Goal: Information Seeking & Learning: Find contact information

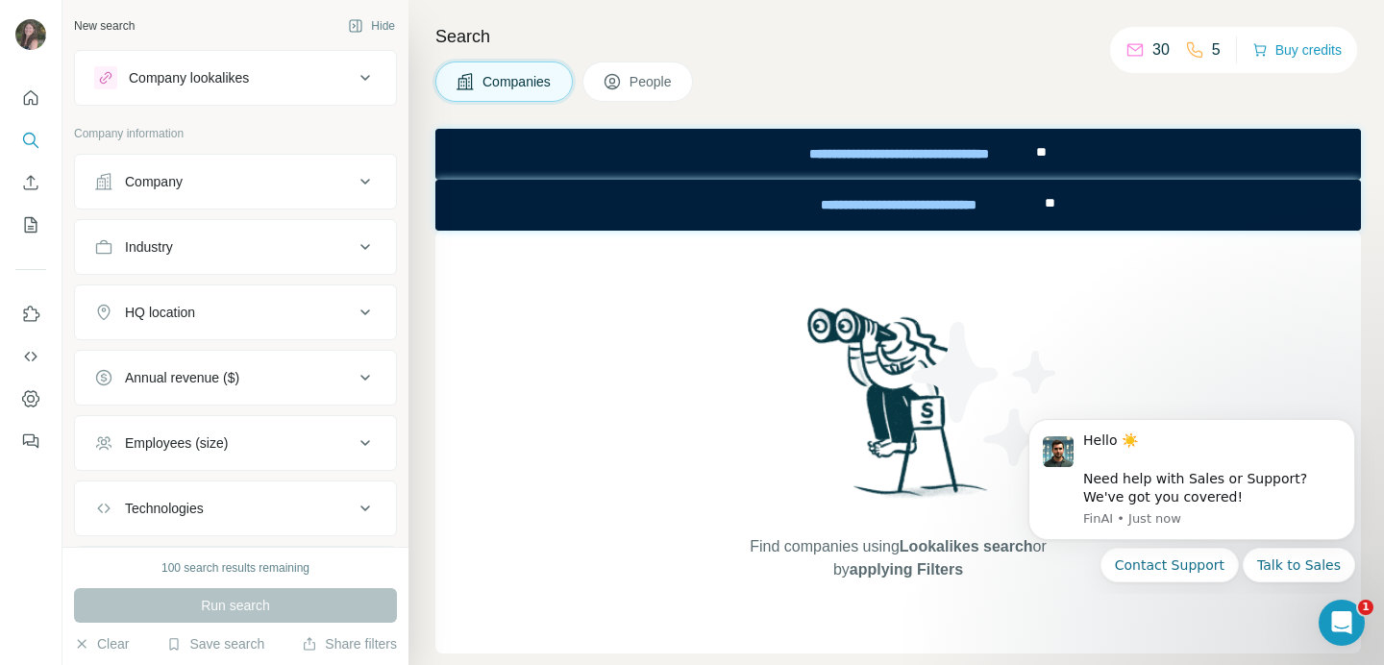
click at [263, 192] on button "Company" at bounding box center [235, 182] width 321 height 46
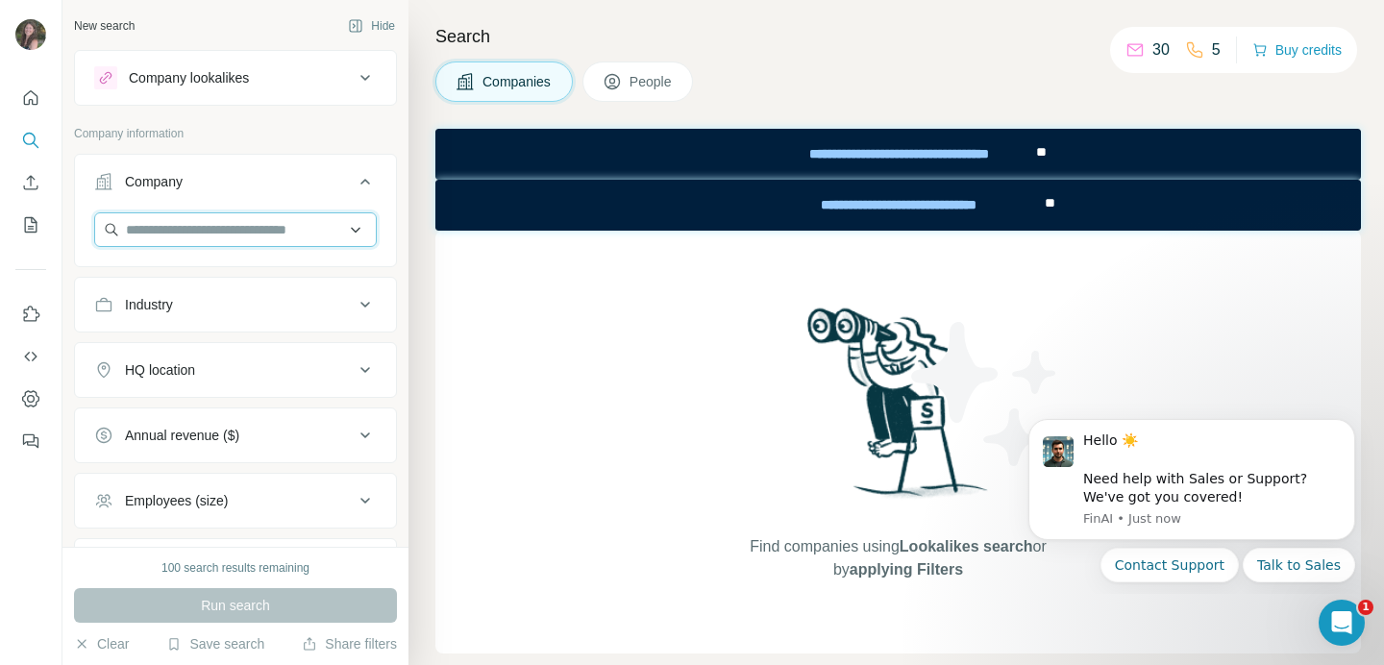
click at [220, 229] on input "text" at bounding box center [235, 229] width 282 height 35
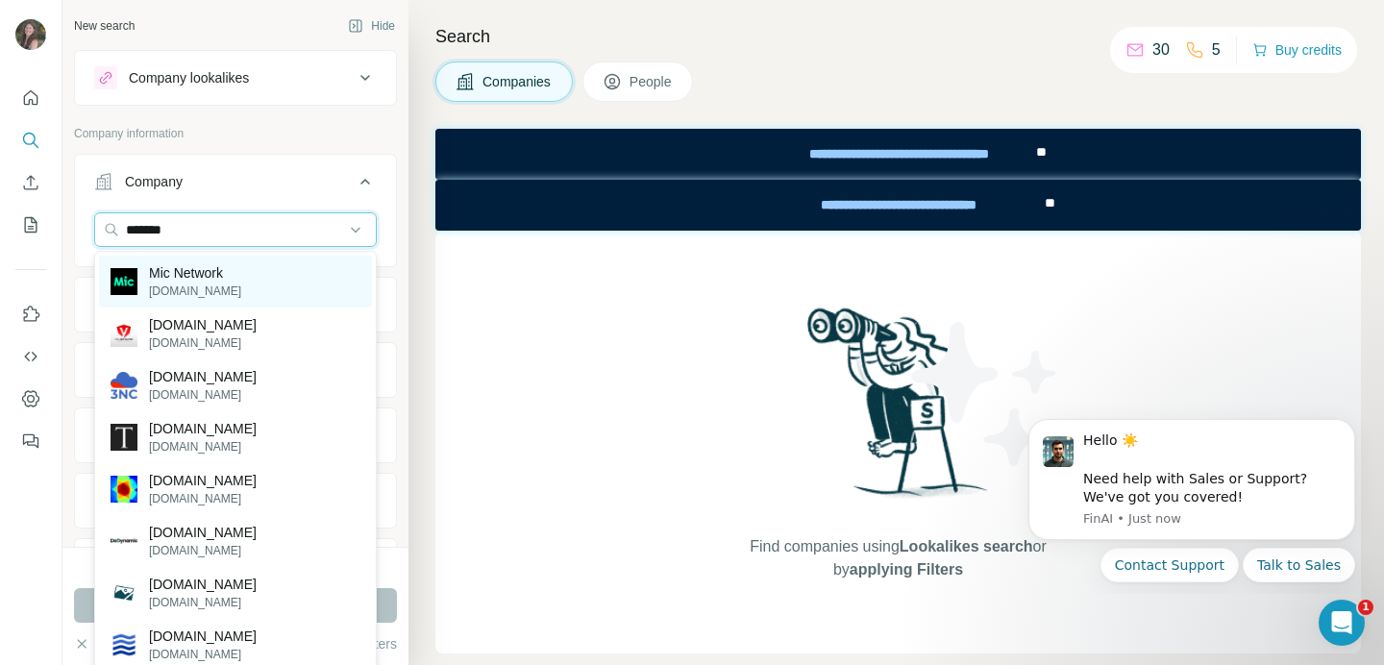
type input "*******"
click at [245, 276] on div "Mic Network [DOMAIN_NAME]" at bounding box center [235, 282] width 273 height 52
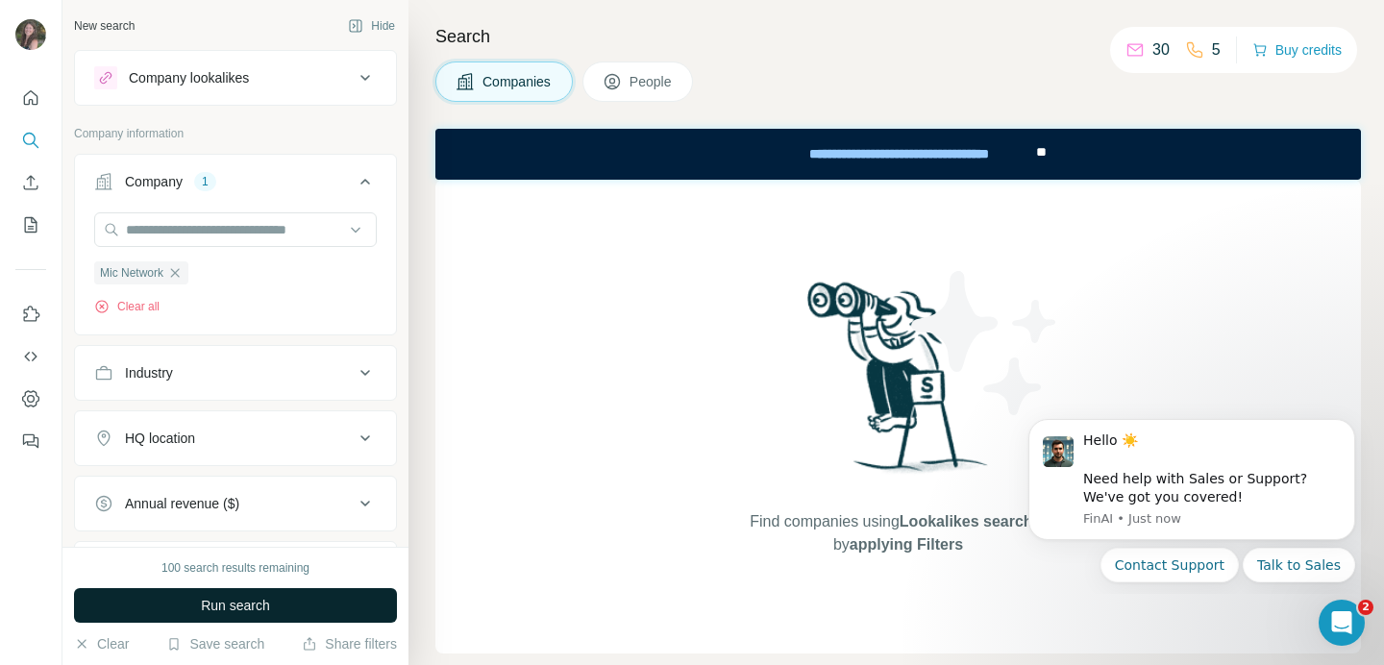
click at [307, 601] on button "Run search" at bounding box center [235, 605] width 323 height 35
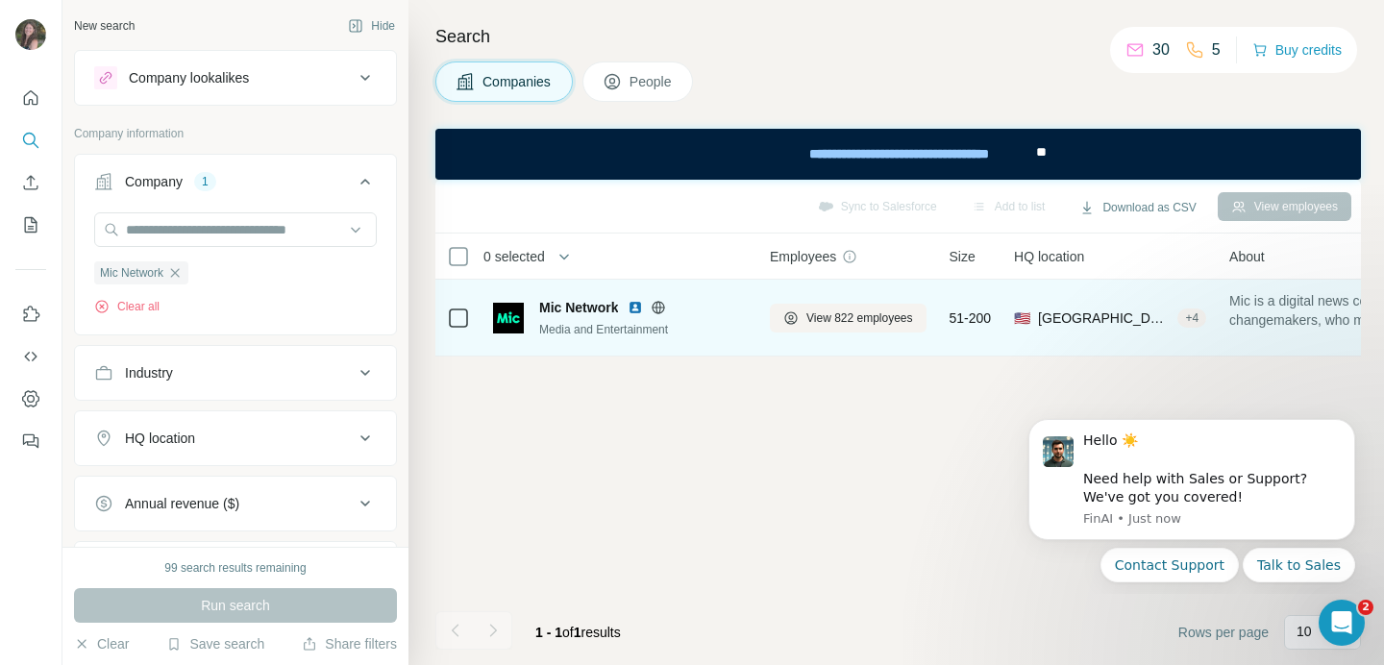
click at [473, 325] on td at bounding box center [458, 318] width 46 height 77
click at [467, 320] on div at bounding box center [458, 318] width 23 height 23
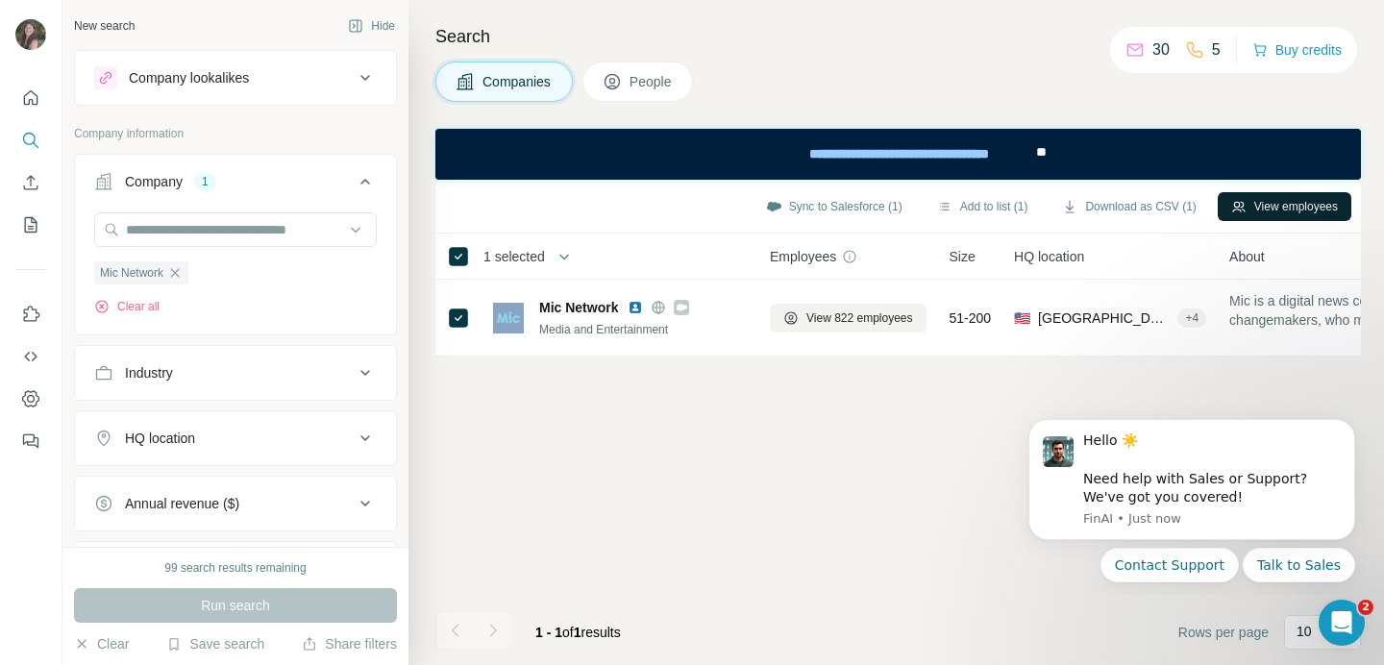
click at [1290, 204] on button "View employees" at bounding box center [1284, 206] width 134 height 29
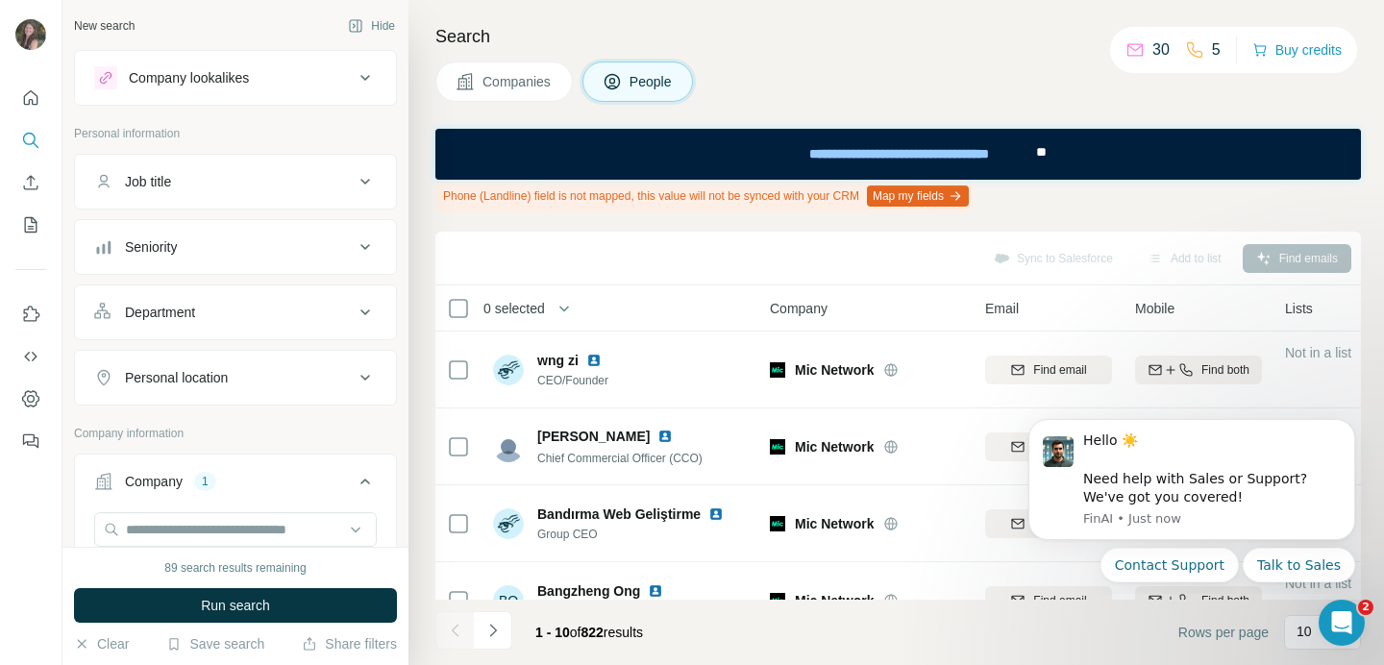
click at [245, 184] on div "Job title" at bounding box center [223, 181] width 259 height 19
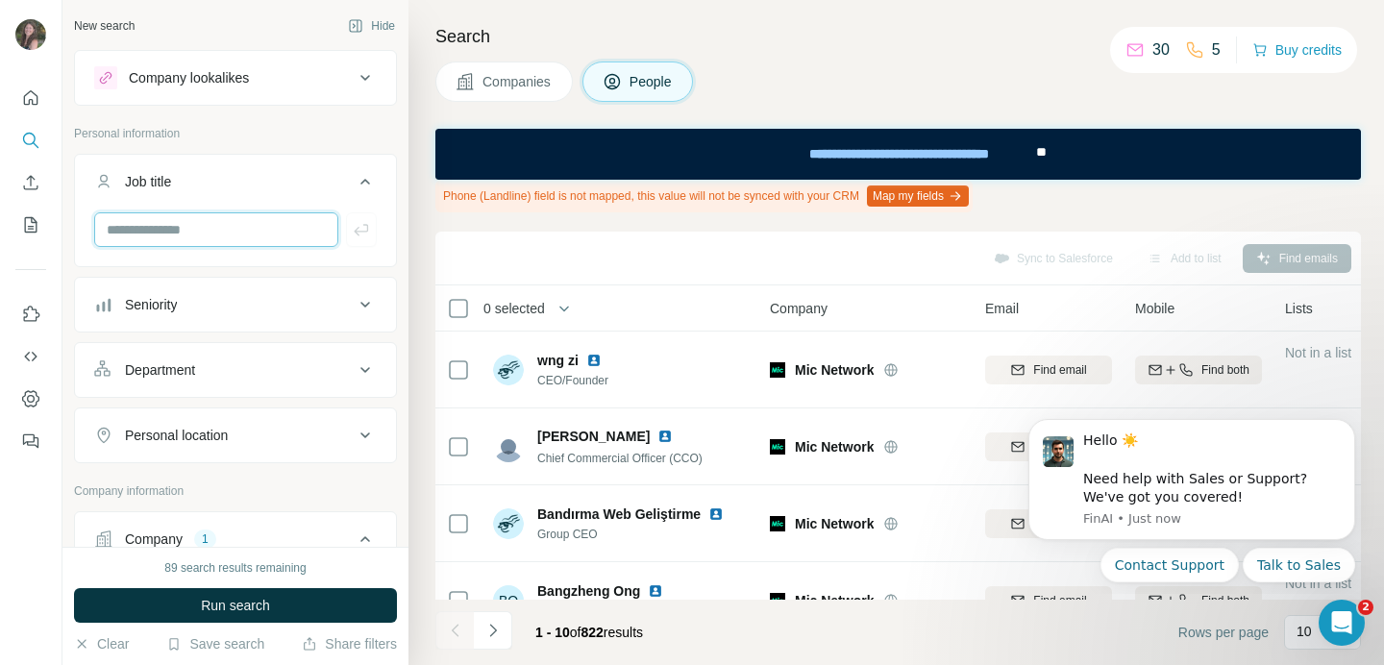
click at [205, 233] on input "text" at bounding box center [216, 229] width 244 height 35
type input "**********"
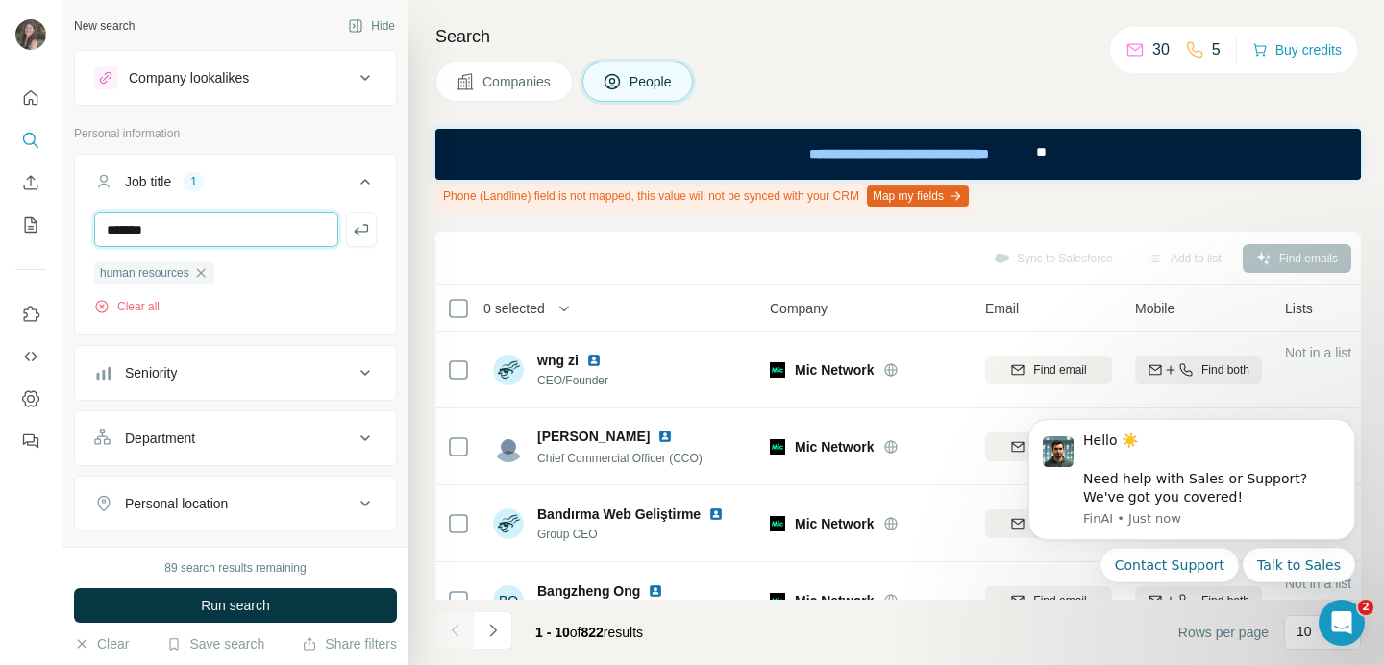
type input "*******"
type input "*********"
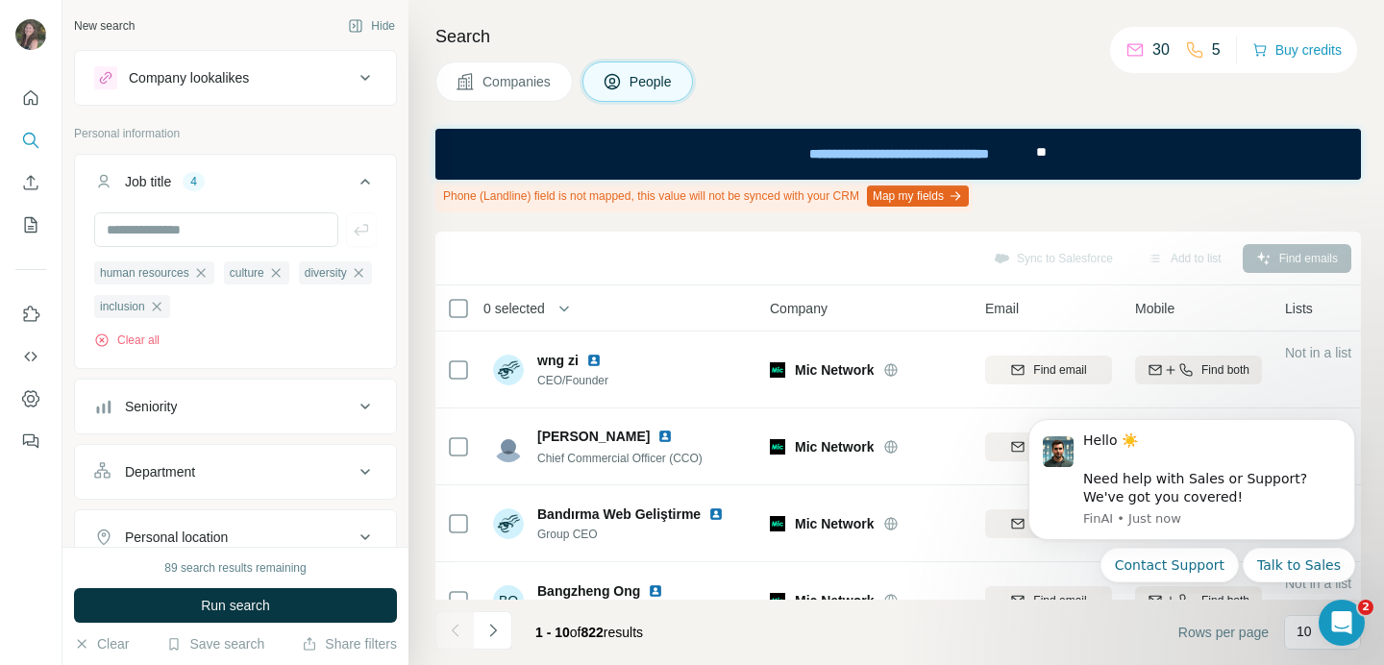
click at [252, 587] on div "89 search results remaining Run search Clear Save search Share filters" at bounding box center [235, 606] width 346 height 118
click at [252, 603] on span "Run search" at bounding box center [235, 605] width 69 height 19
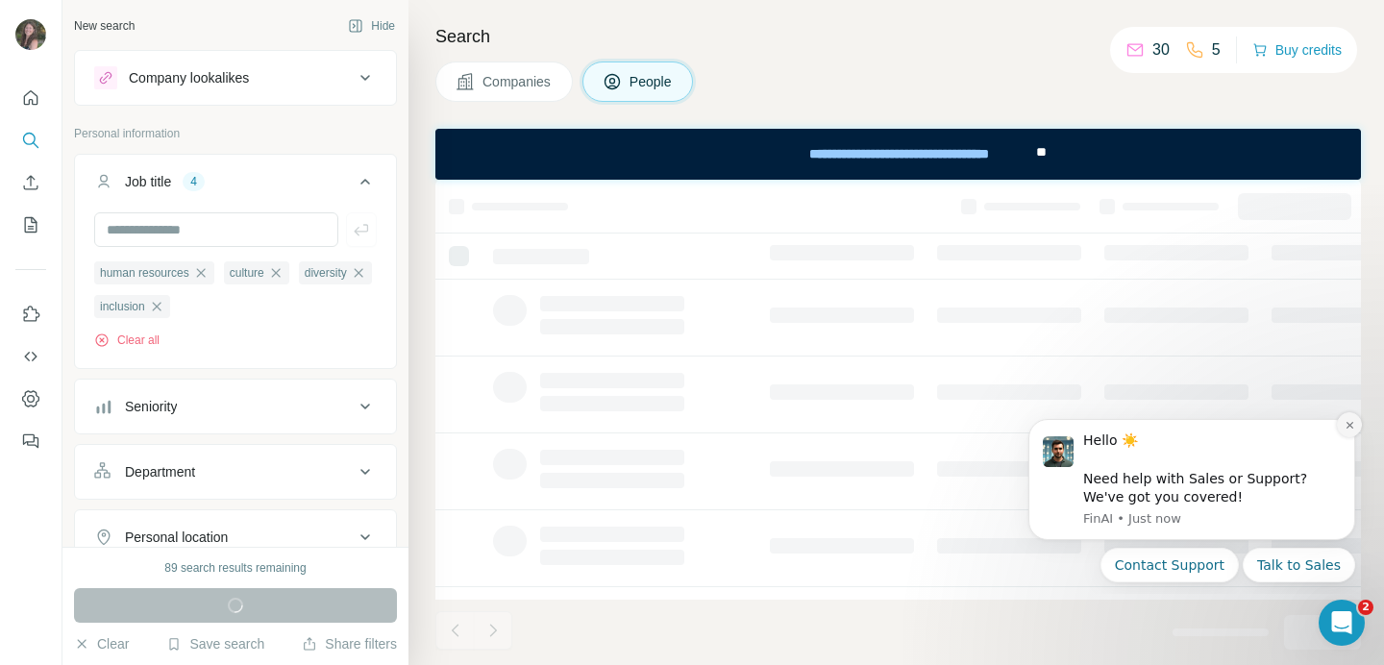
click at [1351, 424] on icon "Dismiss notification" at bounding box center [1349, 425] width 11 height 11
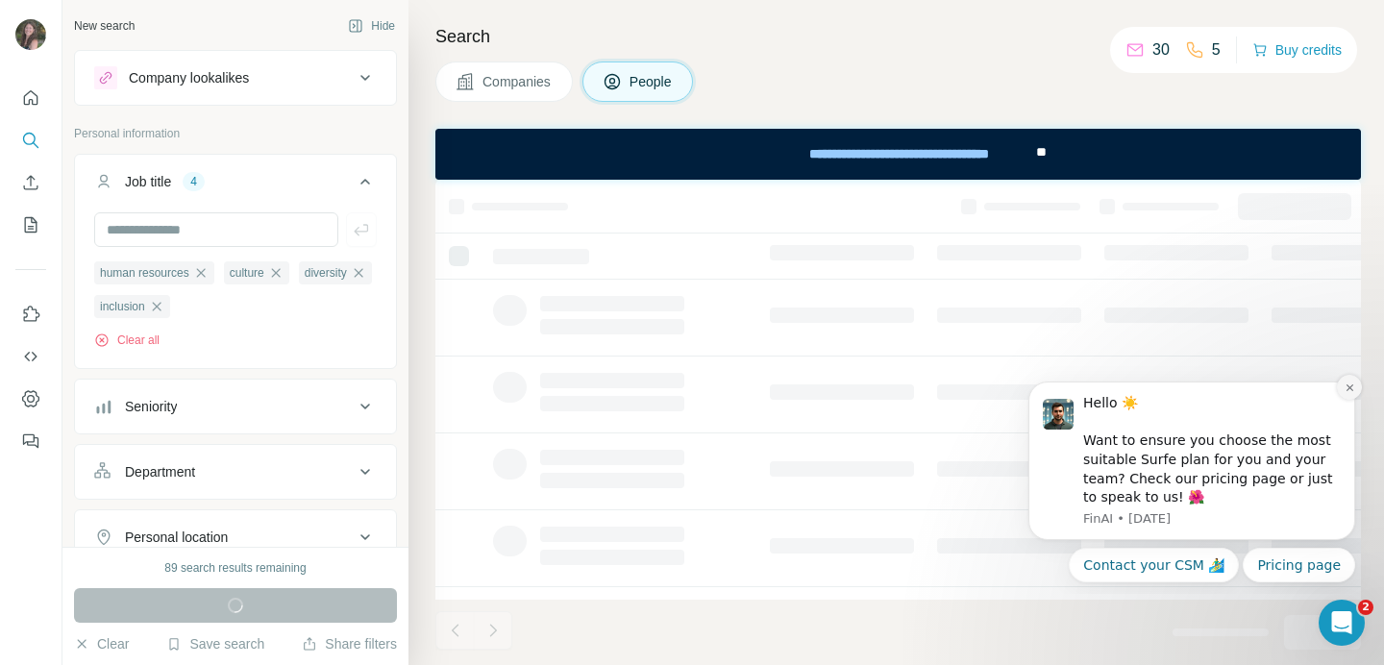
click at [1348, 392] on icon "Dismiss notification" at bounding box center [1349, 387] width 11 height 11
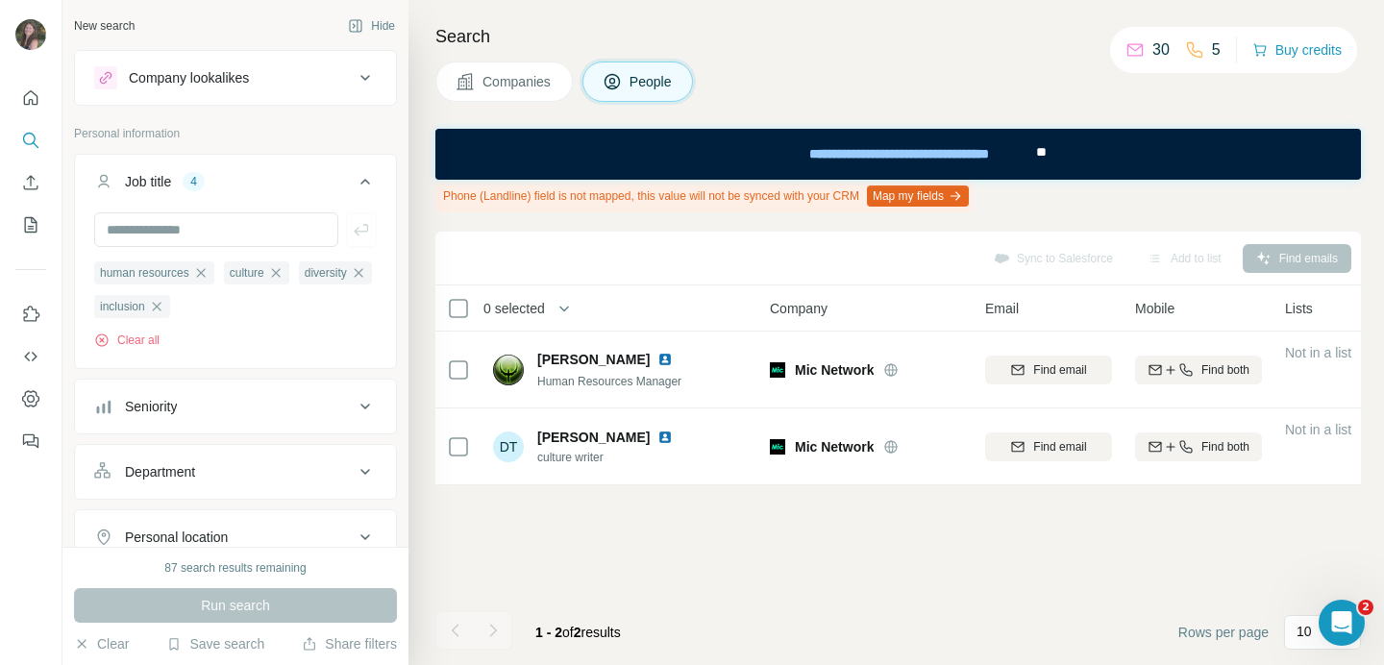
click at [497, 72] on span "Companies" at bounding box center [517, 81] width 70 height 19
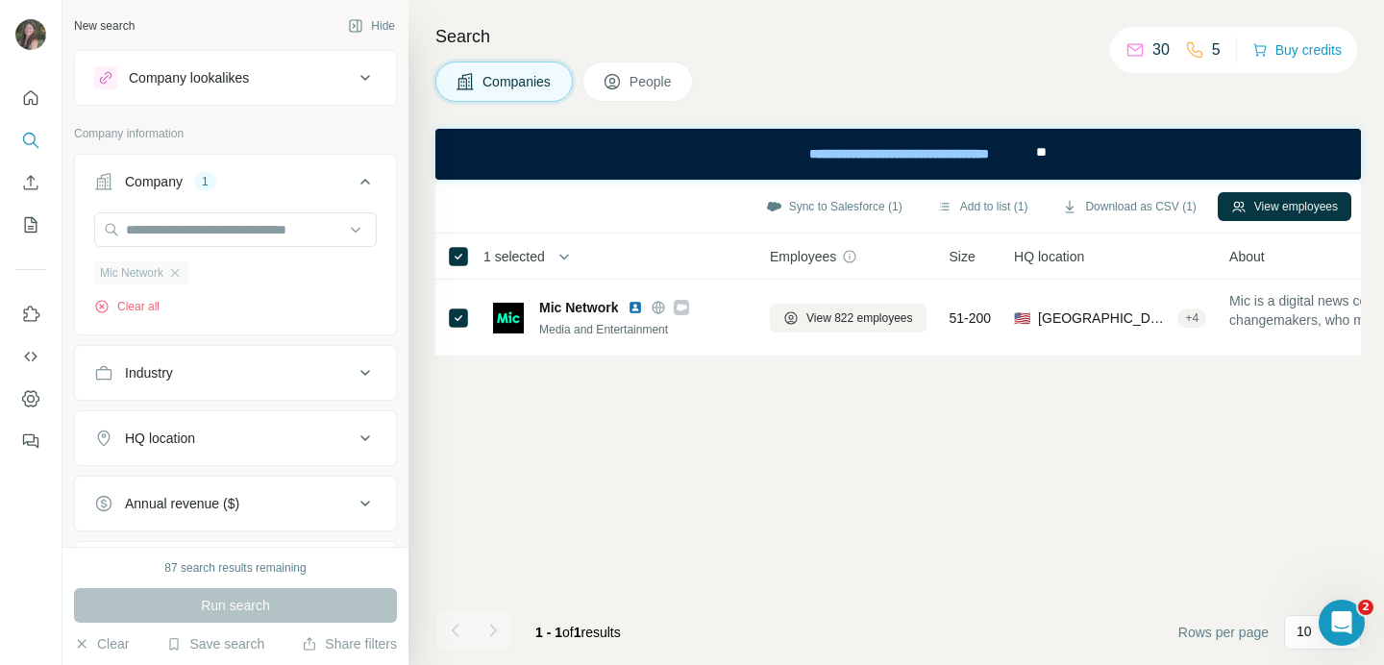
click at [187, 271] on div "Mic Network" at bounding box center [141, 272] width 94 height 23
click at [187, 226] on input "text" at bounding box center [235, 229] width 282 height 35
click at [279, 330] on div "Mic Network Clear all" at bounding box center [235, 271] width 321 height 118
click at [180, 274] on icon "button" at bounding box center [174, 272] width 15 height 15
click at [188, 234] on input "text" at bounding box center [235, 229] width 282 height 35
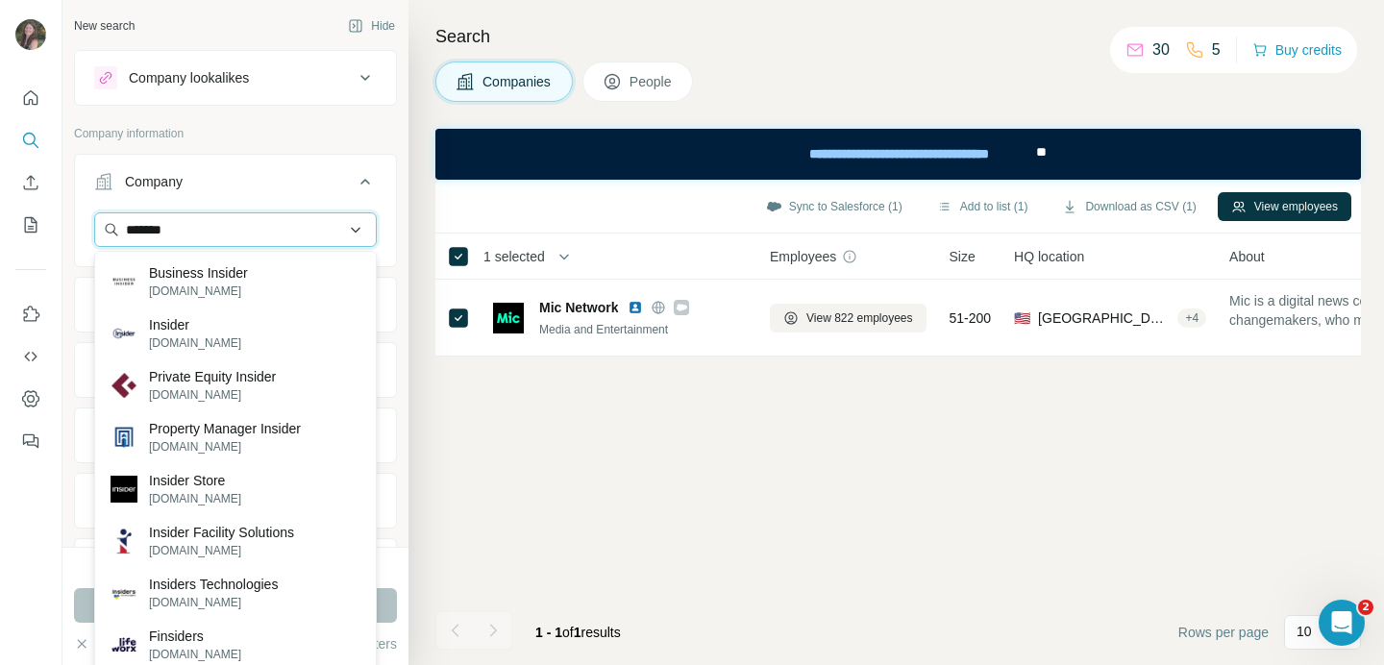
drag, startPoint x: 262, startPoint y: 237, endPoint x: 102, endPoint y: 236, distance: 160.5
click at [103, 237] on input "*******" at bounding box center [235, 229] width 282 height 35
paste input "**********"
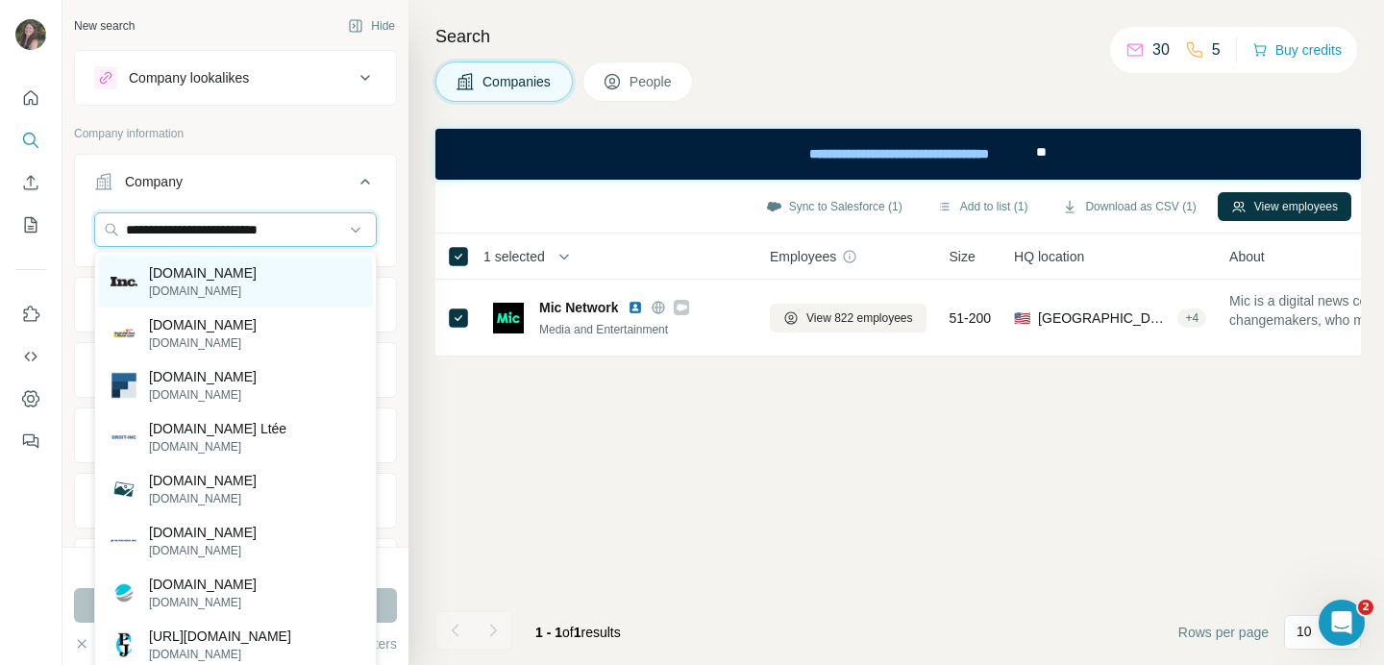
type input "**********"
click at [226, 282] on div "[DOMAIN_NAME] [DOMAIN_NAME]" at bounding box center [235, 282] width 273 height 52
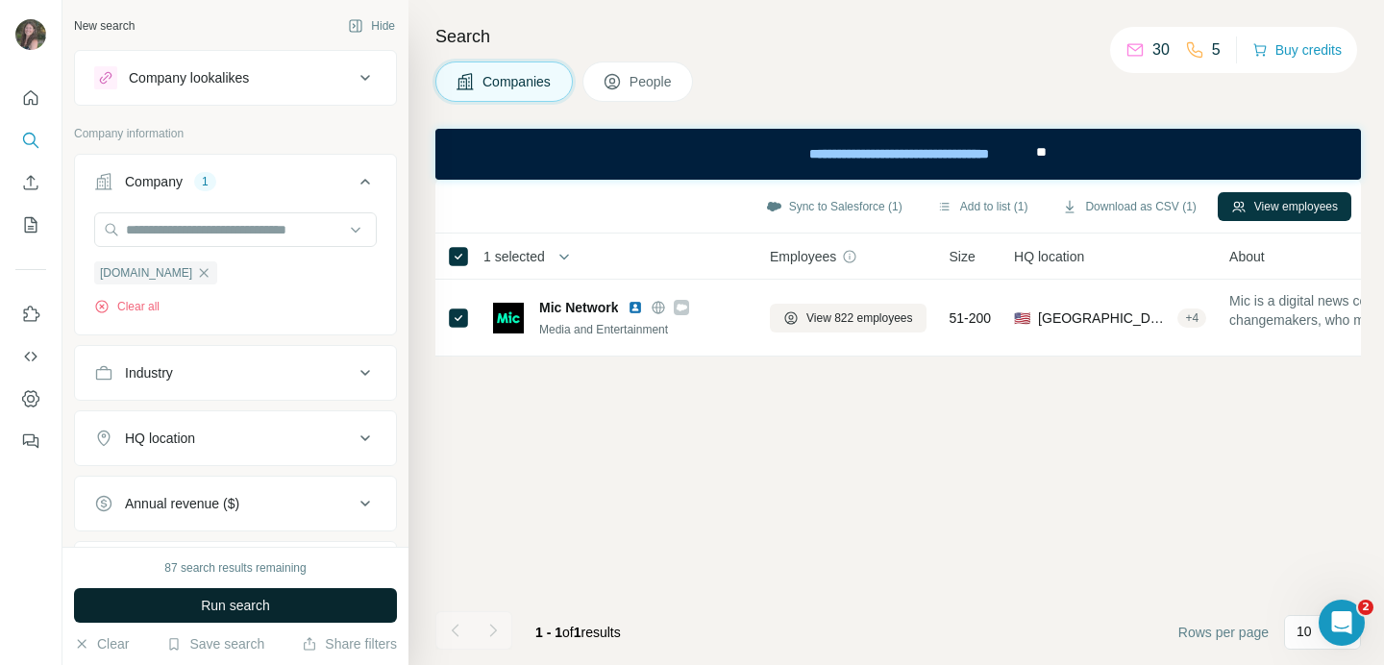
click at [279, 609] on button "Run search" at bounding box center [235, 605] width 323 height 35
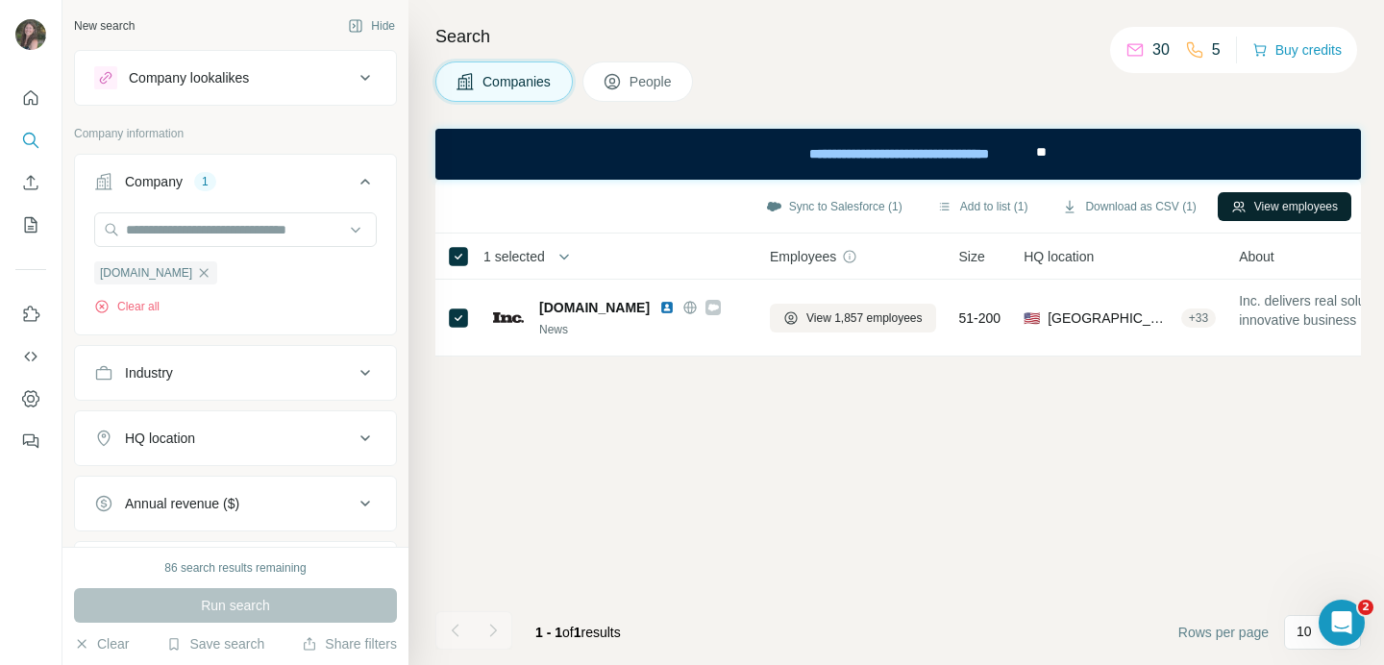
click at [1231, 203] on icon "button" at bounding box center [1238, 206] width 15 height 15
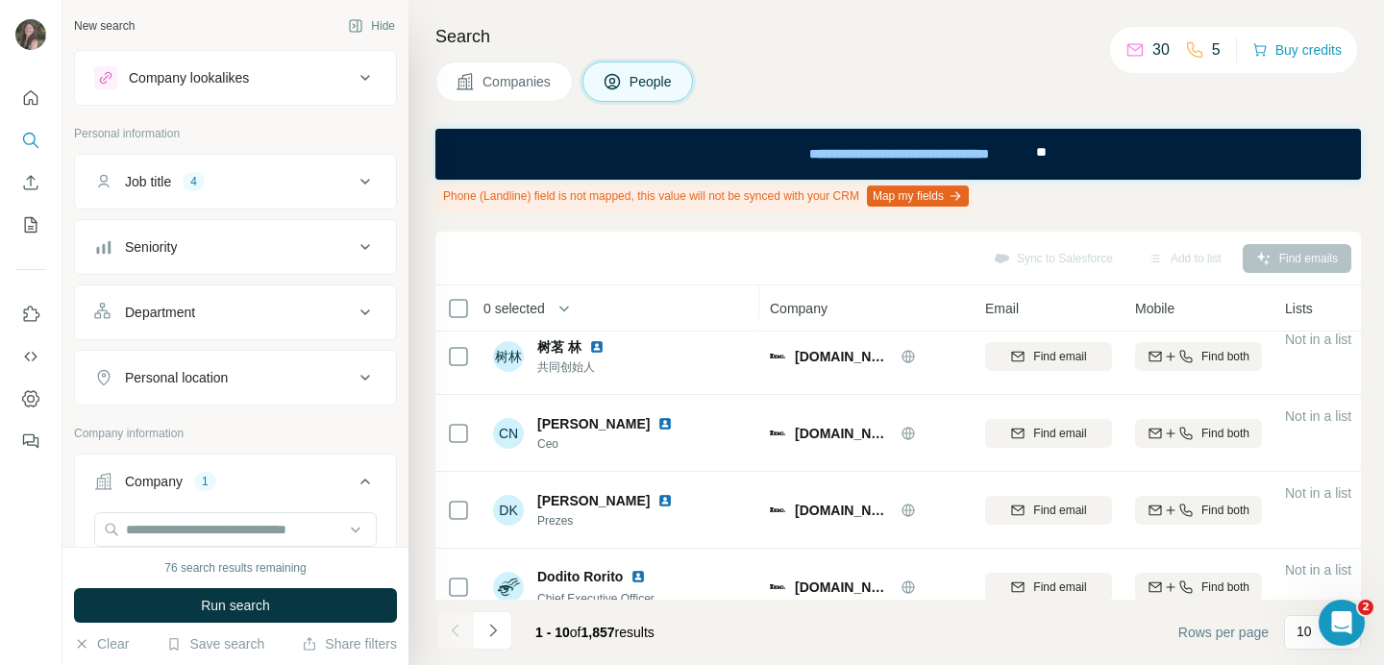
scroll to position [165, 0]
click at [160, 193] on button "Job title 4" at bounding box center [235, 182] width 321 height 46
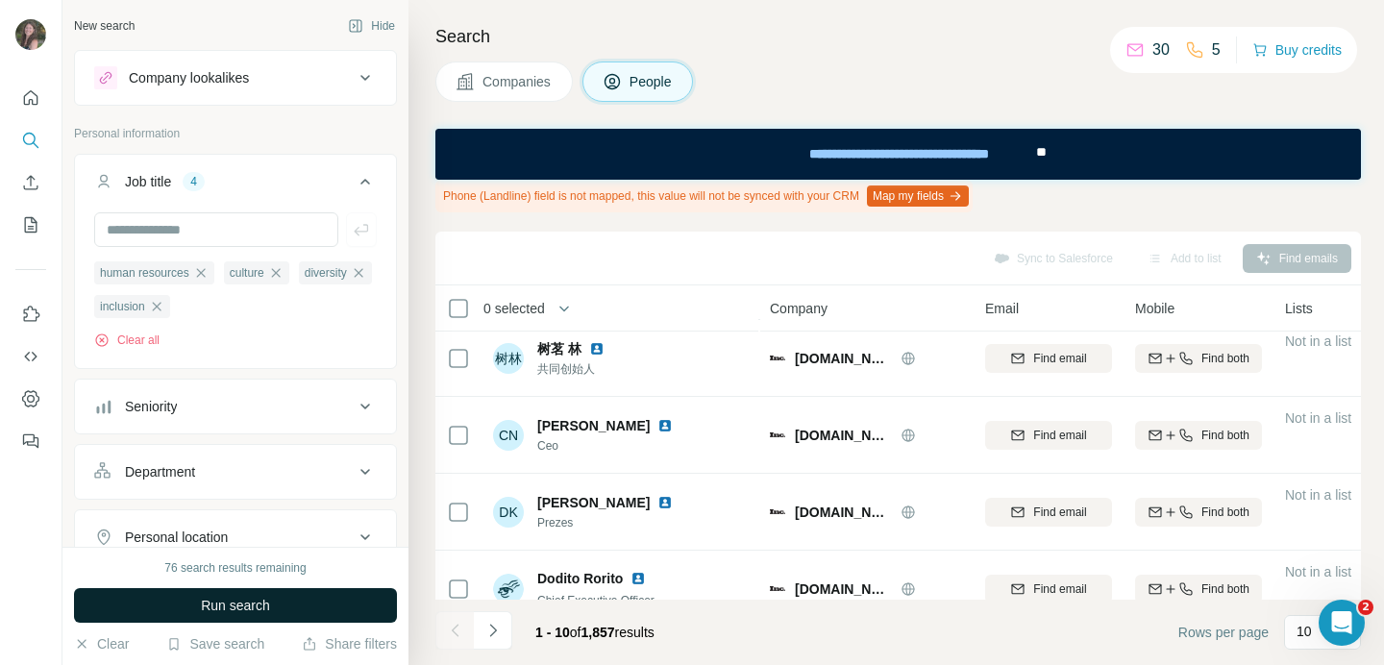
click at [225, 611] on span "Run search" at bounding box center [235, 605] width 69 height 19
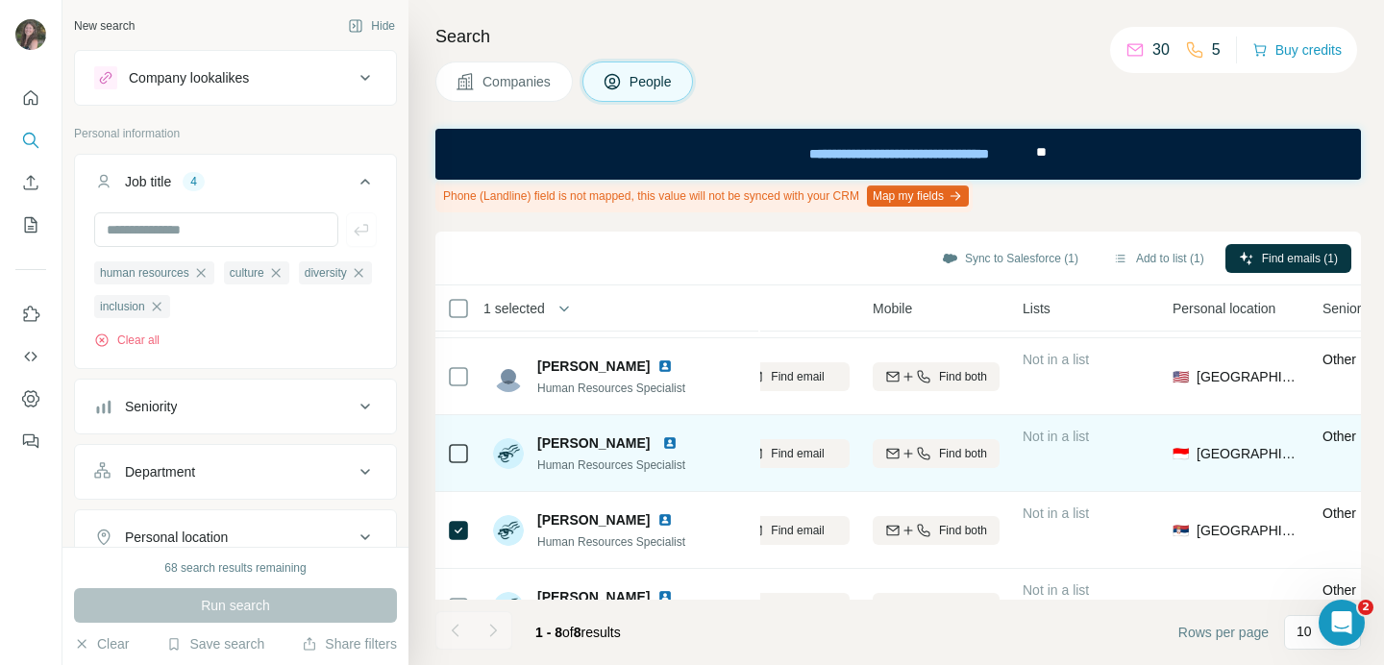
scroll to position [33, 262]
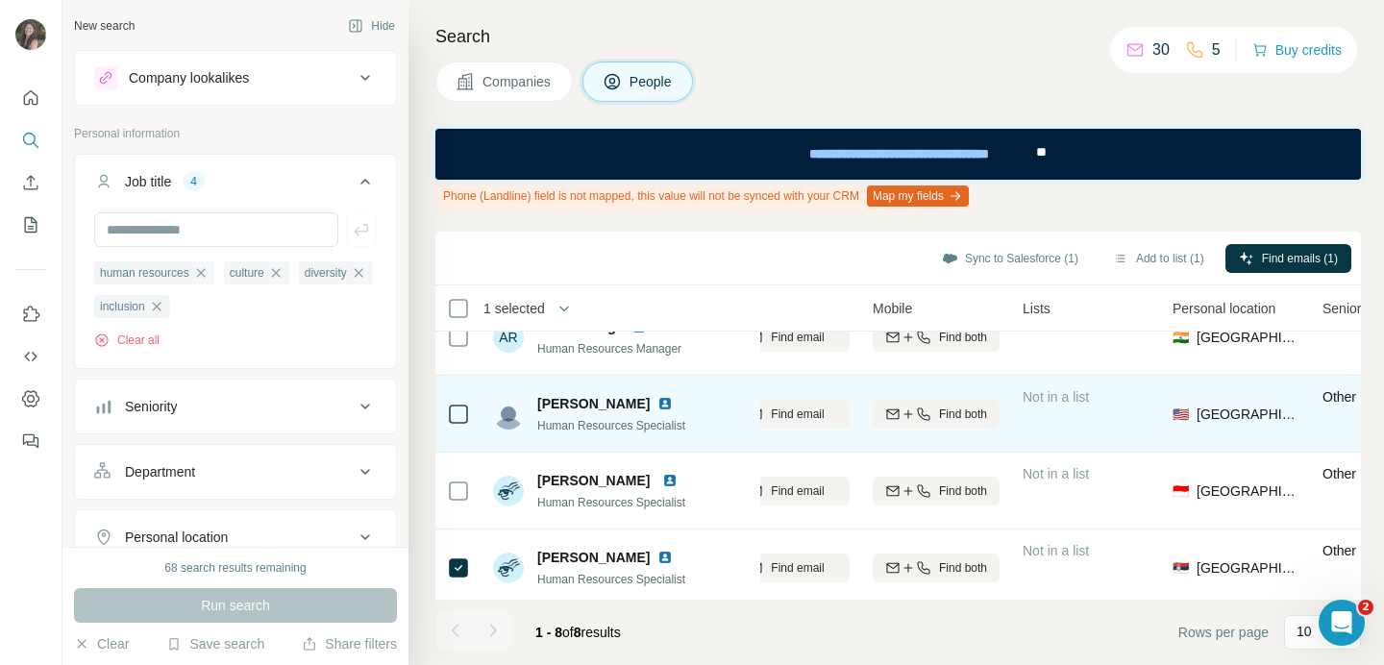
click at [454, 425] on div at bounding box center [458, 413] width 23 height 53
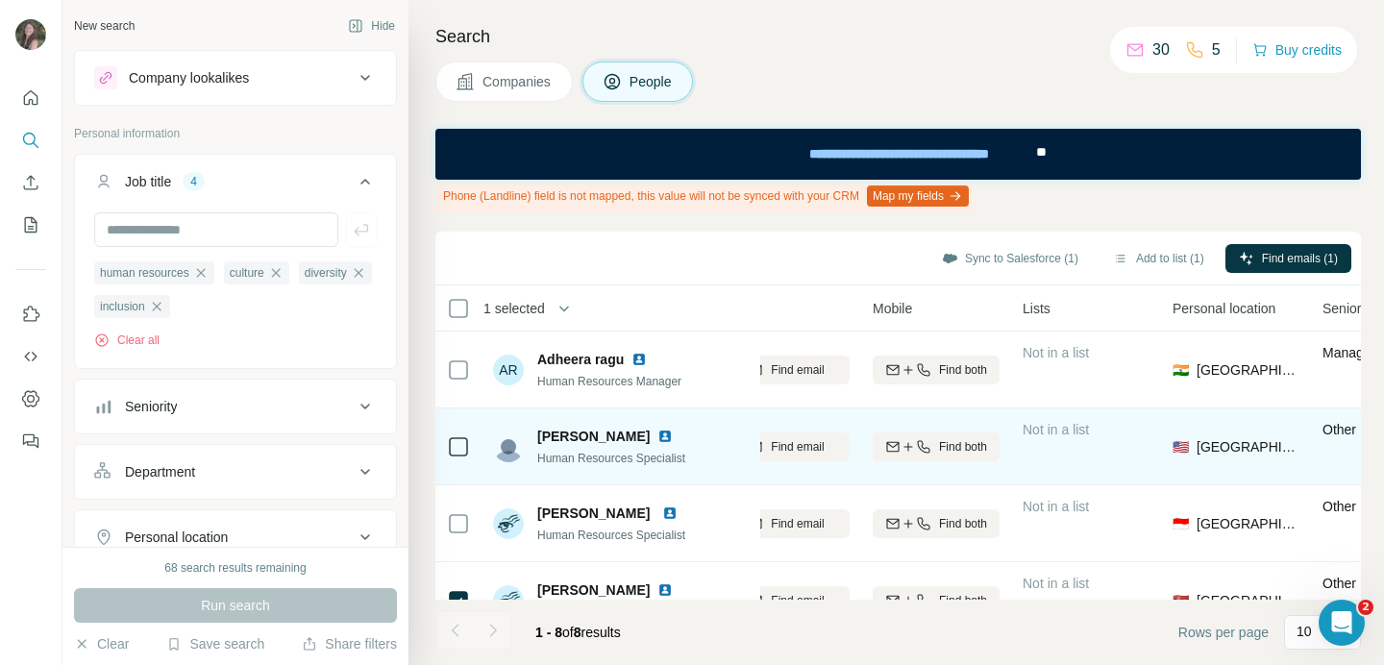
click at [458, 433] on div at bounding box center [458, 446] width 23 height 53
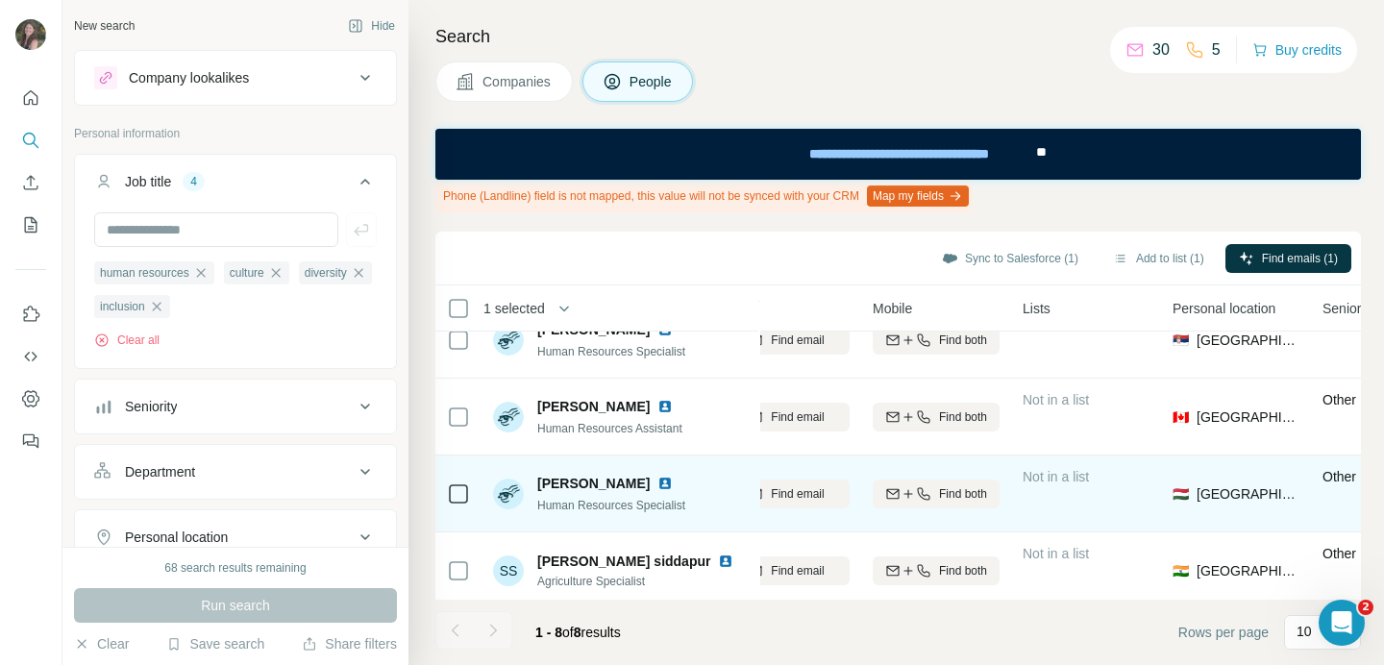
scroll to position [347, 262]
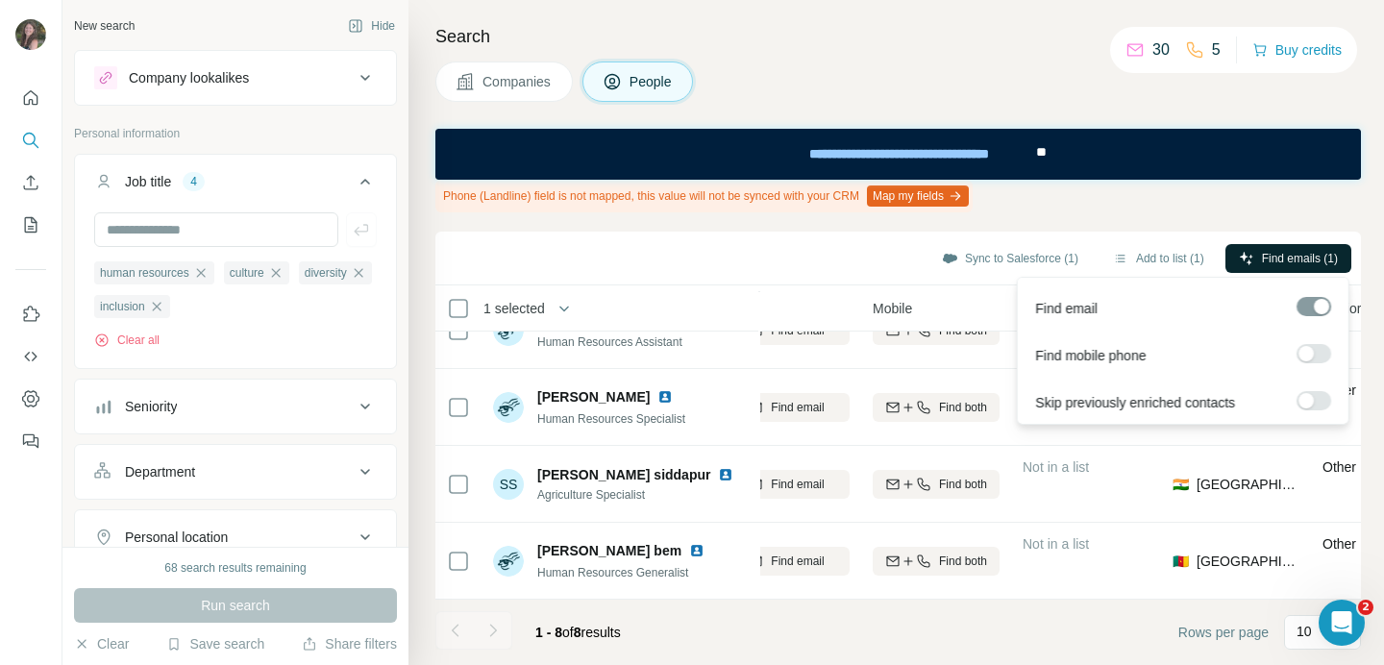
click at [1271, 251] on span "Find emails (1)" at bounding box center [1300, 258] width 76 height 17
click at [1100, 311] on div "Find email" at bounding box center [1182, 305] width 323 height 47
click at [1061, 307] on span "Find email" at bounding box center [1066, 308] width 62 height 19
click at [1305, 306] on div at bounding box center [1313, 306] width 35 height 19
click at [1301, 258] on span "Find emails (1)" at bounding box center [1300, 258] width 76 height 17
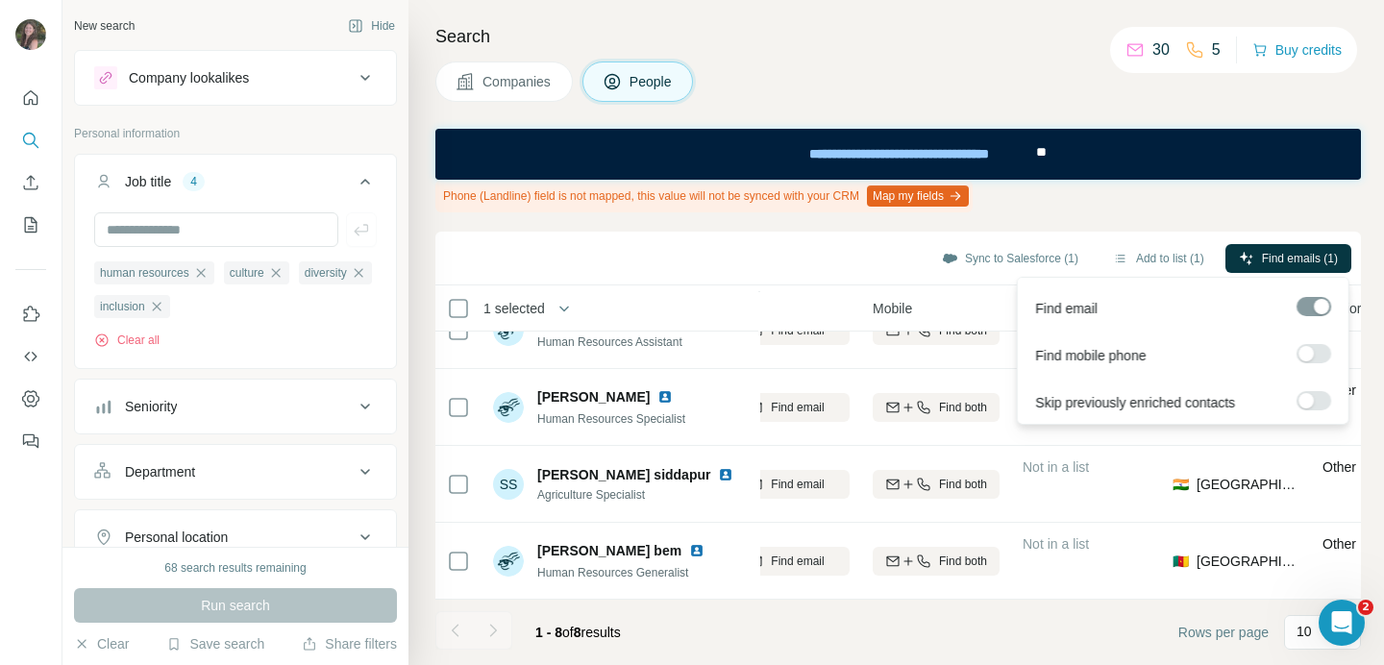
click at [1100, 293] on div "Find email" at bounding box center [1182, 305] width 323 height 47
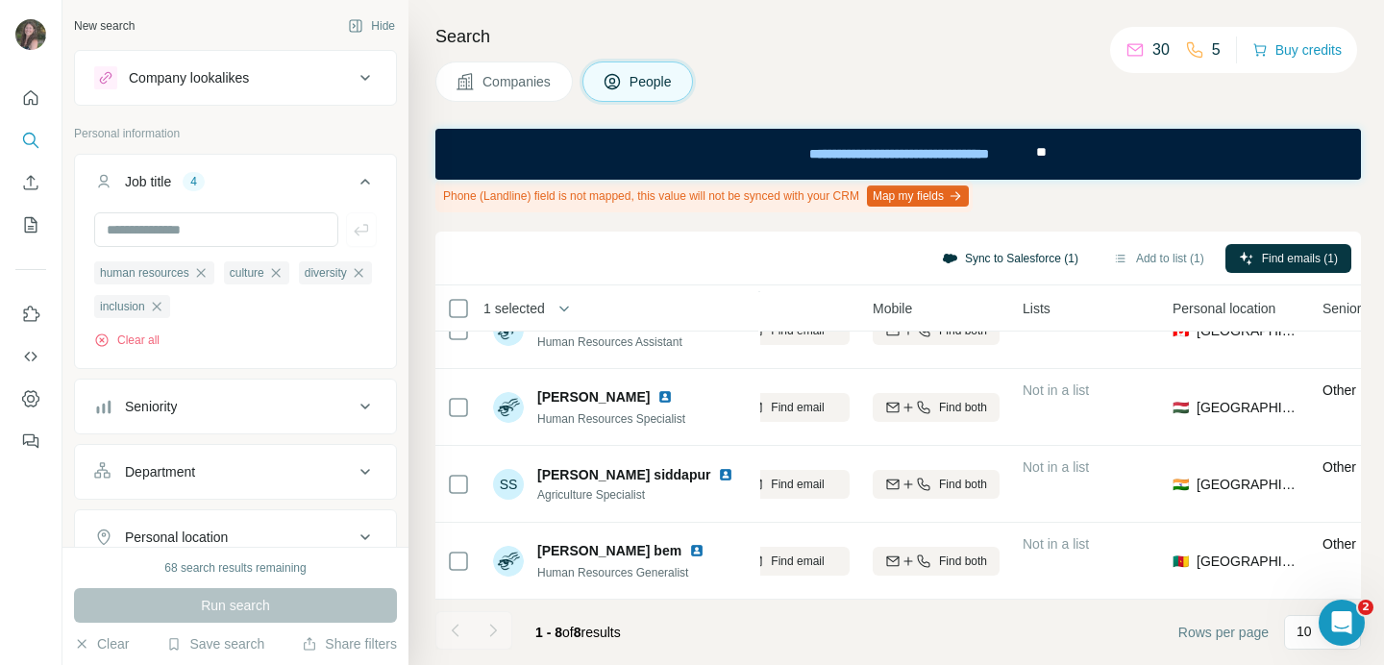
click at [998, 258] on button "Sync to Salesforce (1)" at bounding box center [1009, 258] width 163 height 29
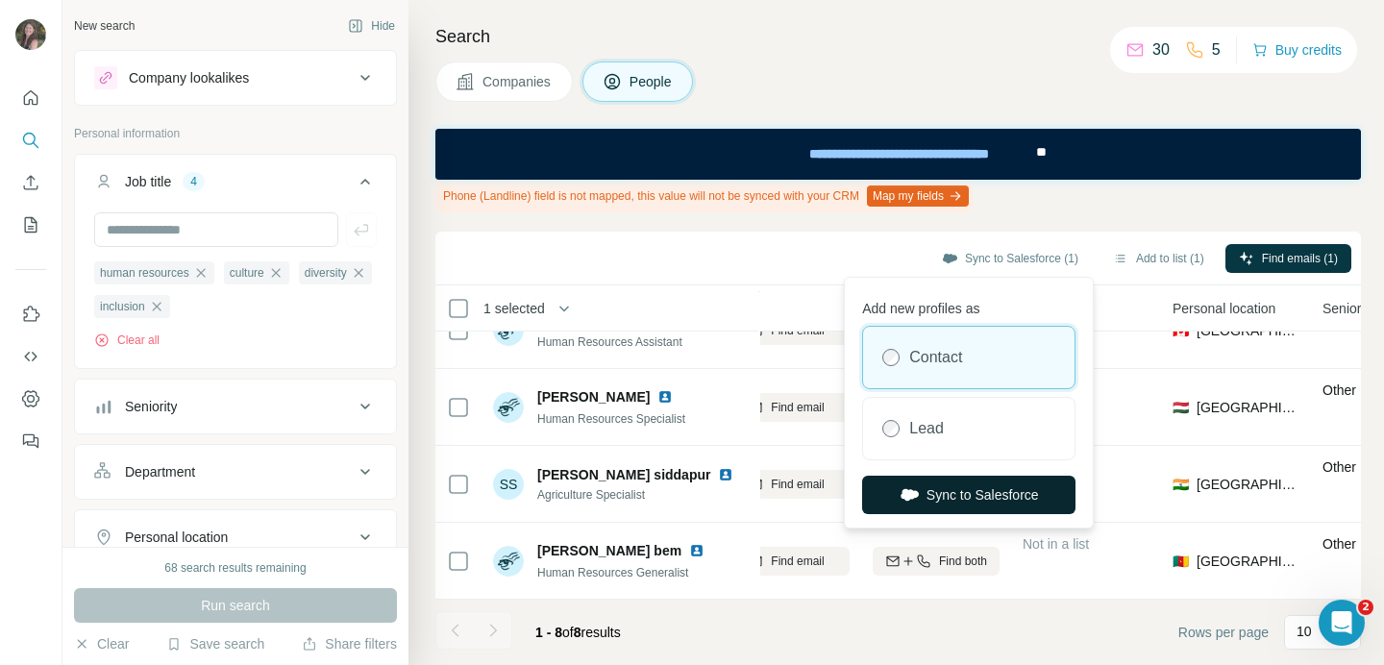
click at [1020, 494] on button "Sync to Salesforce" at bounding box center [968, 495] width 213 height 38
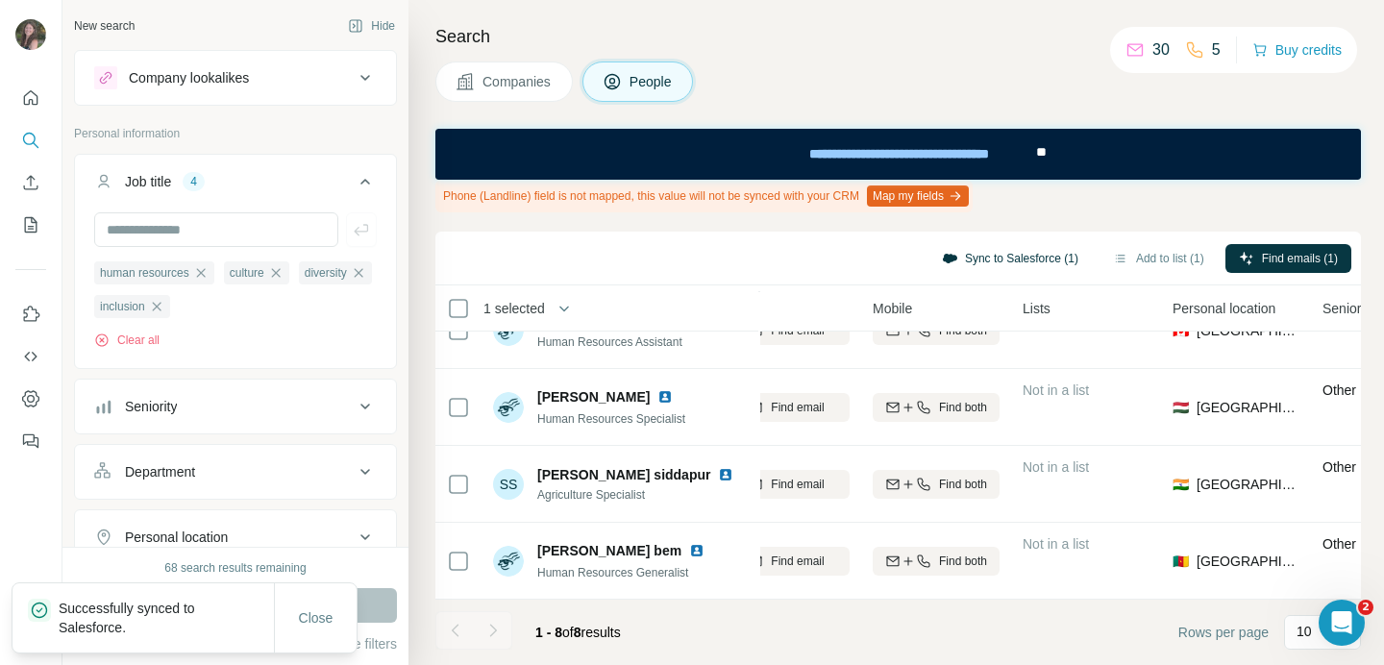
click at [985, 257] on button "Sync to Salesforce (1)" at bounding box center [1009, 258] width 163 height 29
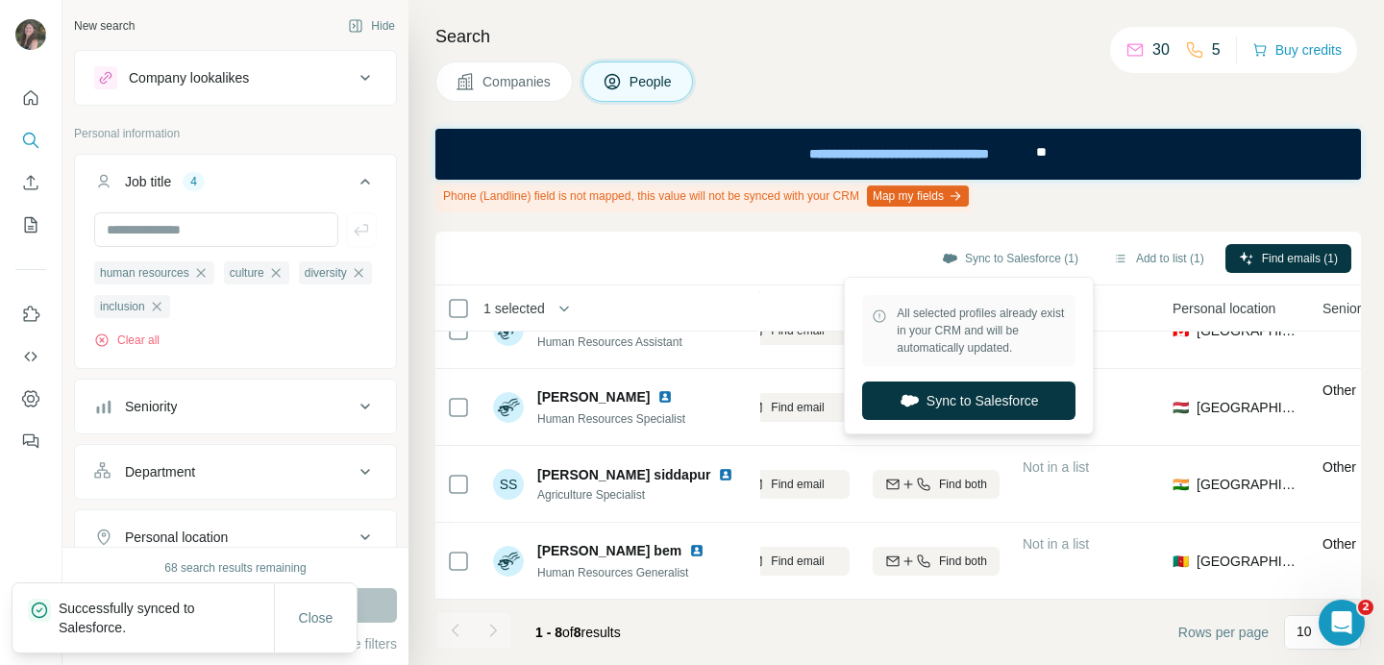
click at [665, 228] on div "Search Companies People Phone (Landline) field is not mapped, this value will n…" at bounding box center [895, 332] width 975 height 665
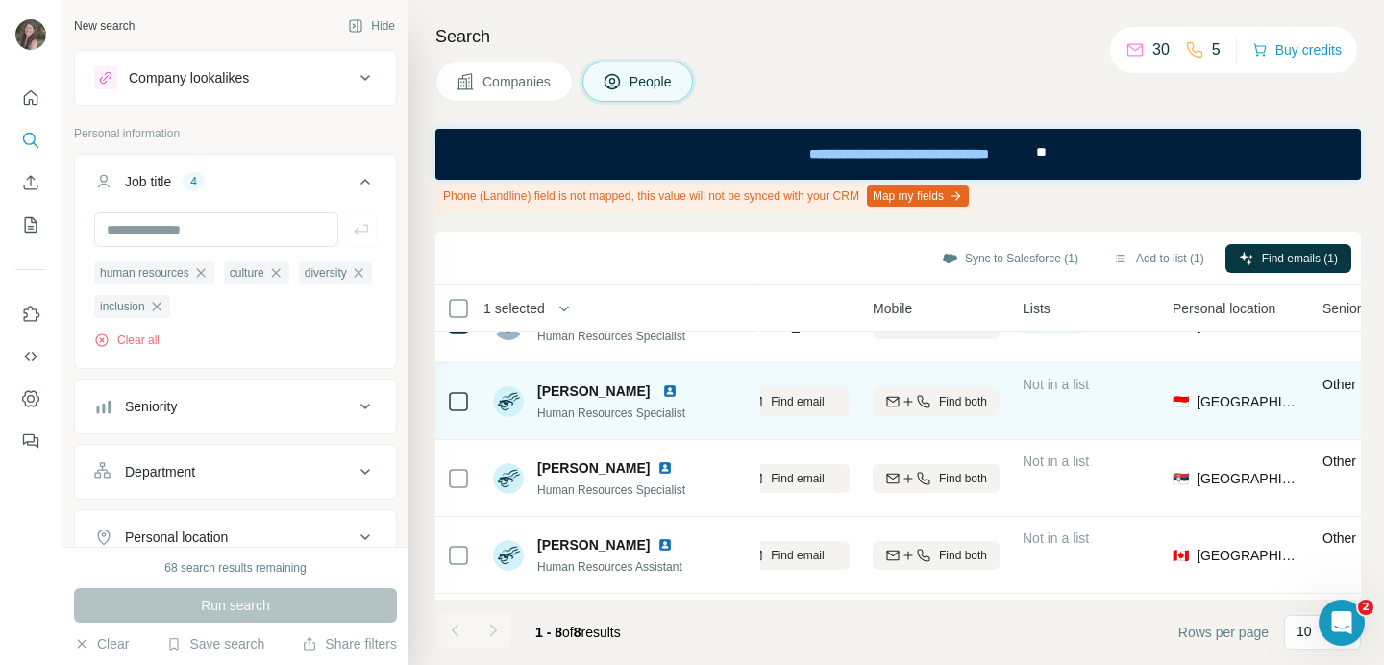
scroll to position [0, 262]
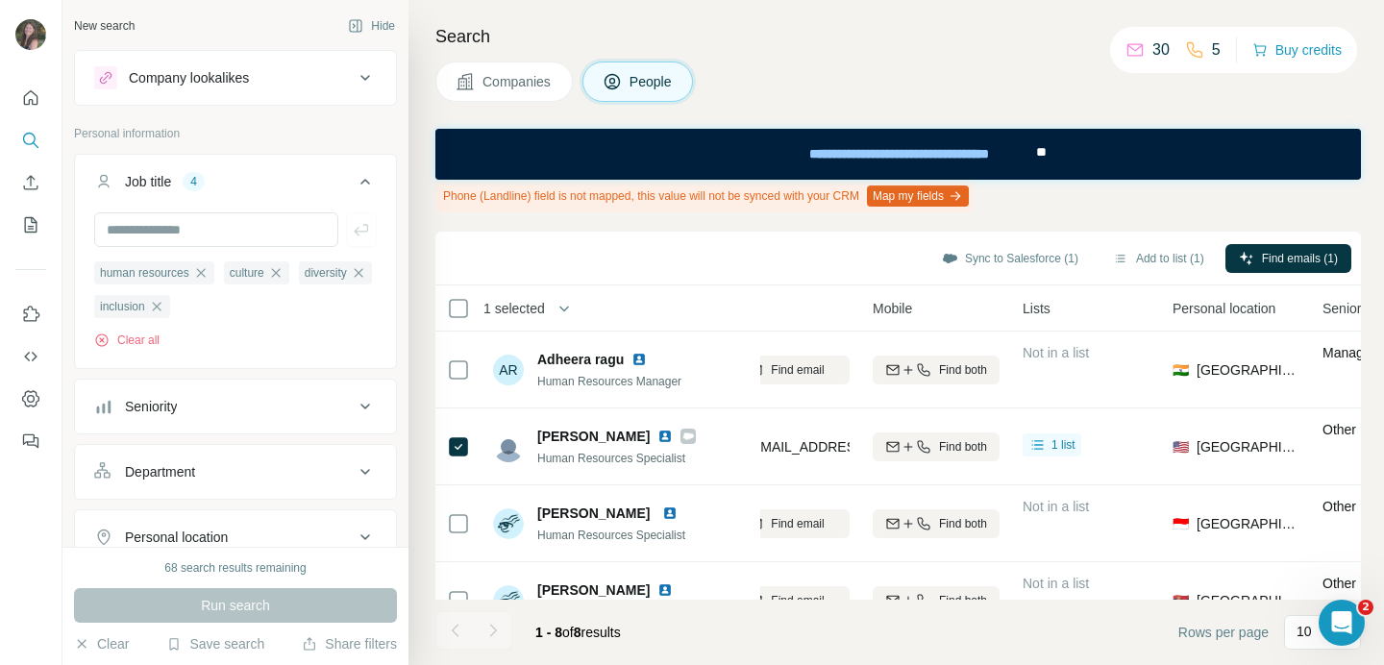
click at [493, 99] on button "Companies" at bounding box center [503, 81] width 137 height 40
